Goal: Information Seeking & Learning: Learn about a topic

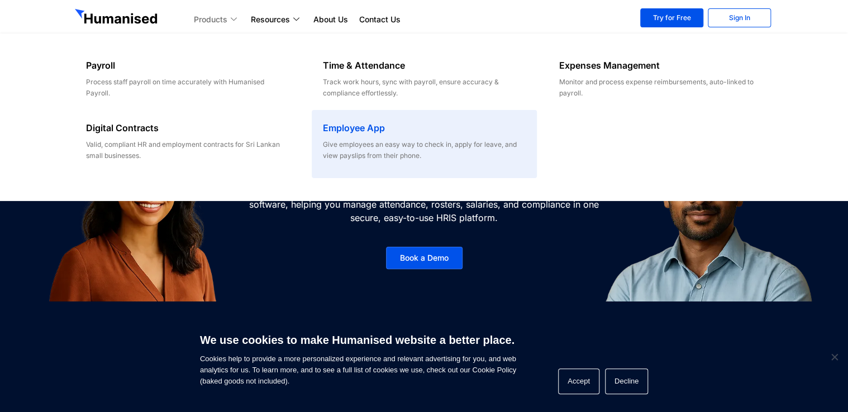
click at [382, 154] on p "Give employees an easy way to check in, apply for leave, and view payslips from…" at bounding box center [424, 150] width 203 height 22
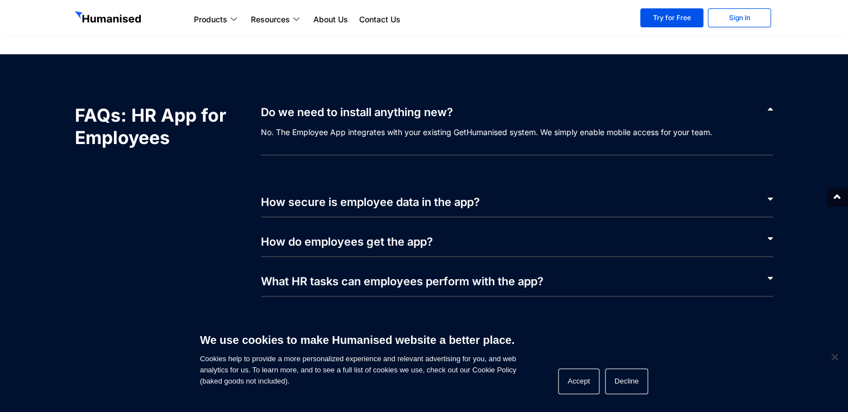
scroll to position [2513, 0]
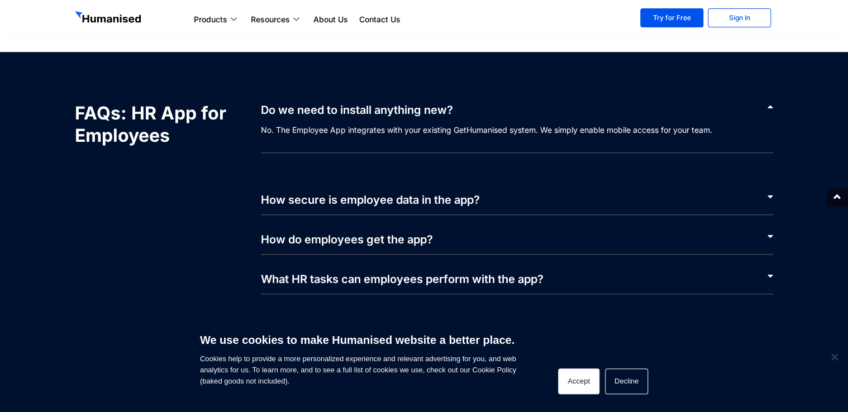
click at [581, 384] on button "Accept" at bounding box center [578, 382] width 41 height 26
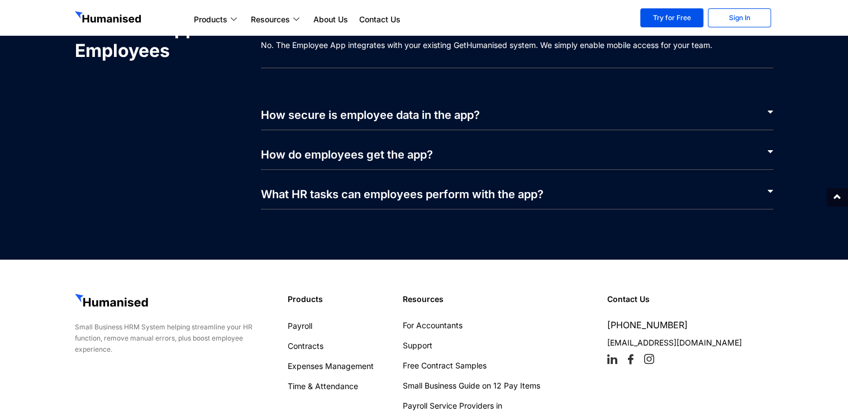
scroll to position [2566, 0]
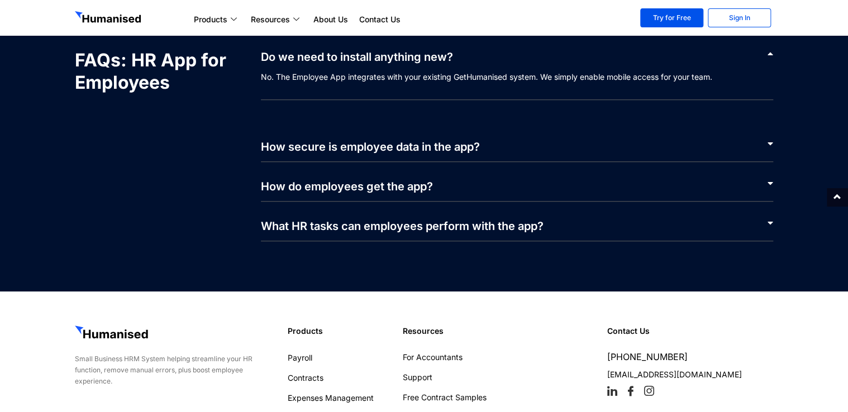
click at [419, 155] on div "How secure is employee data in the app?" at bounding box center [517, 142] width 513 height 40
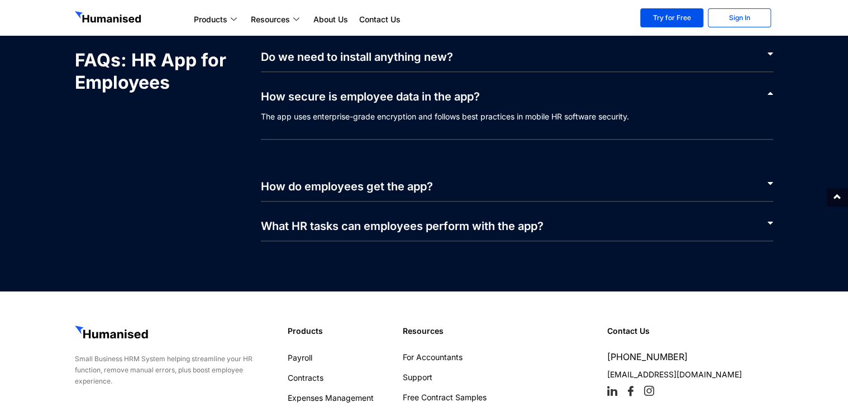
click at [432, 189] on link "How do employees get the app?" at bounding box center [347, 186] width 172 height 13
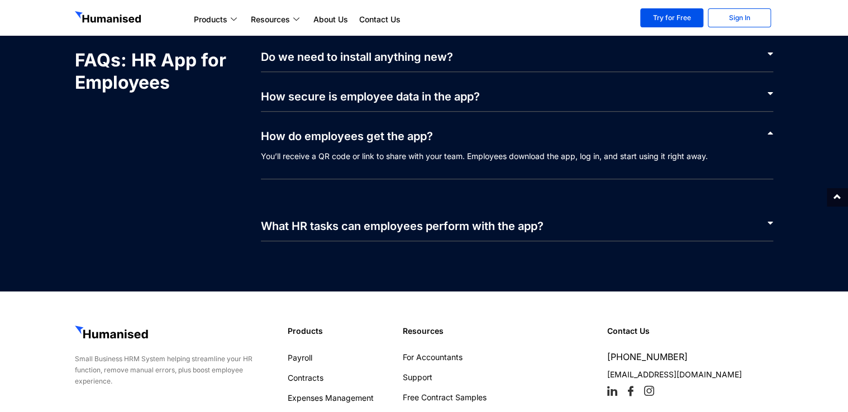
click at [470, 226] on link "What HR tasks can employees perform with the app?" at bounding box center [402, 225] width 283 height 13
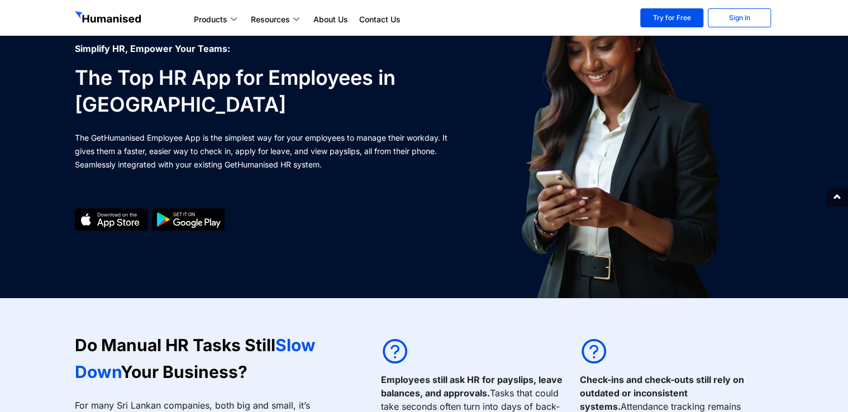
scroll to position [0, 0]
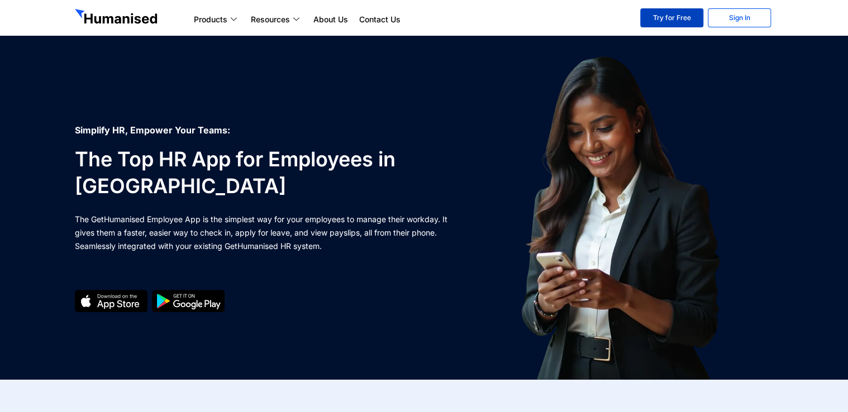
click at [658, 21] on link "Try for Free" at bounding box center [671, 17] width 63 height 19
